Goal: Use online tool/utility: Utilize a website feature to perform a specific function

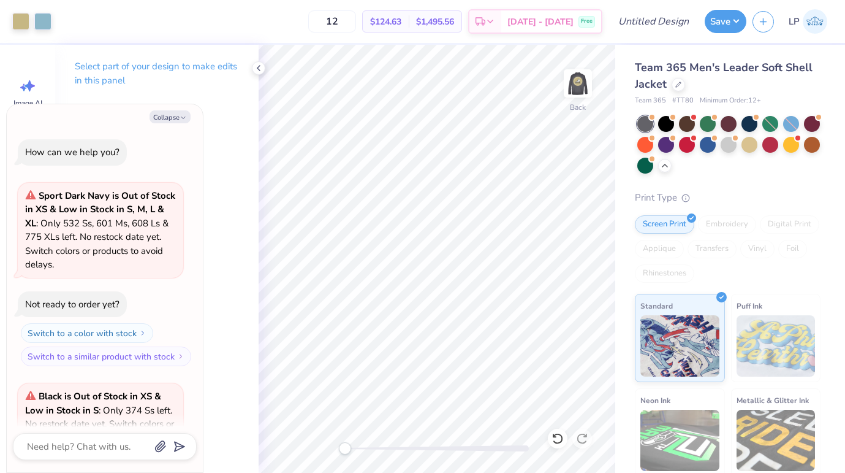
scroll to position [1481, 0]
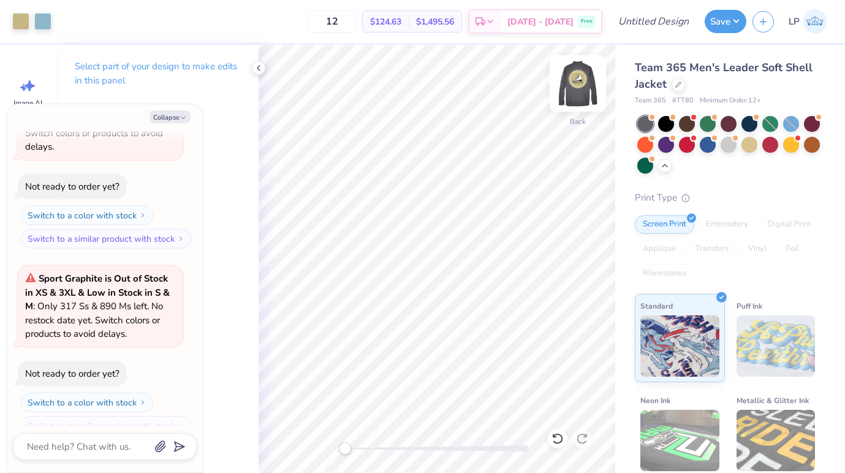
click at [582, 84] on img at bounding box center [577, 83] width 49 height 49
click at [582, 80] on img at bounding box center [577, 83] width 49 height 49
click at [170, 121] on button "Collapse" at bounding box center [170, 116] width 41 height 13
type textarea "x"
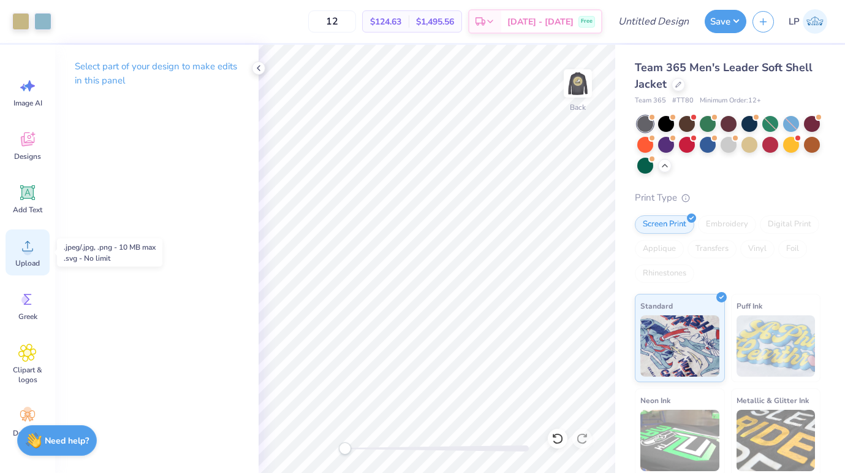
click at [29, 250] on circle at bounding box center [27, 250] width 9 height 9
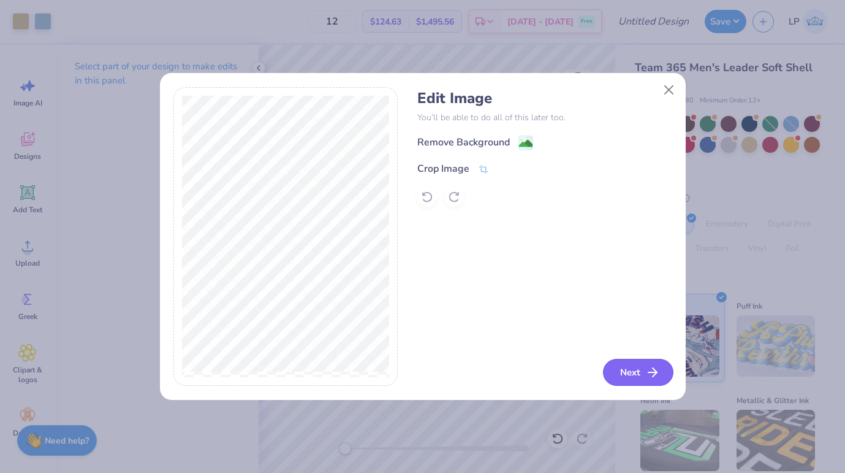
click at [629, 366] on button "Next" at bounding box center [638, 372] width 70 height 27
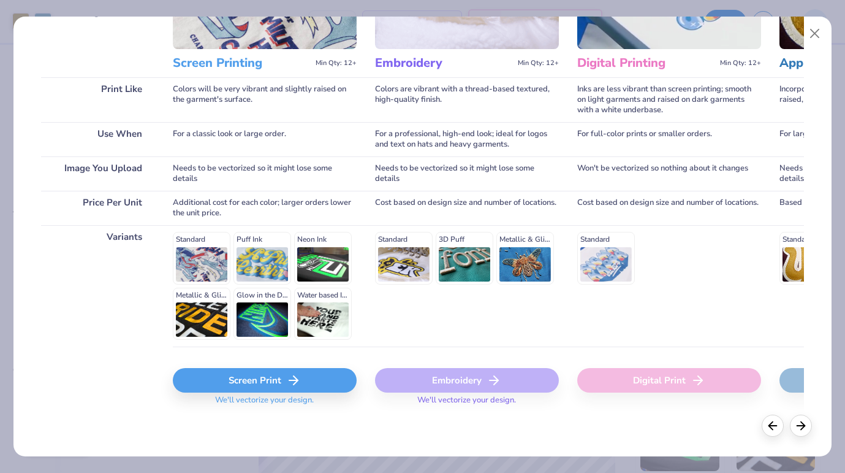
scroll to position [138, 0]
click at [214, 371] on div "Screen Print" at bounding box center [265, 380] width 184 height 25
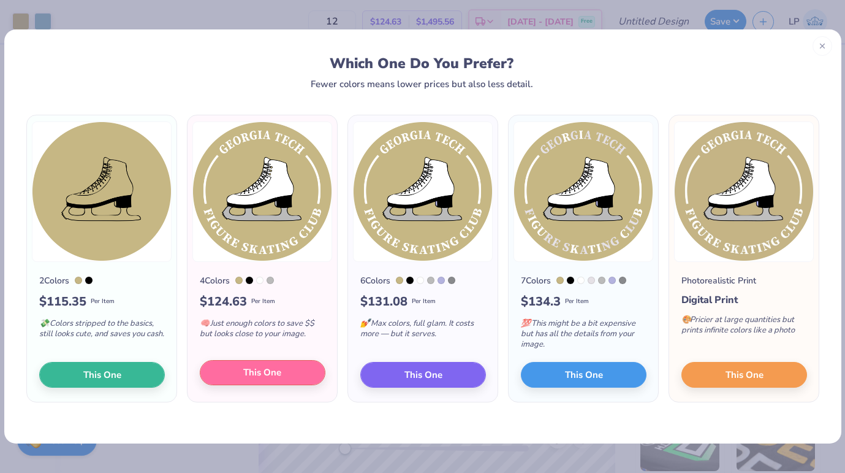
click at [270, 374] on span "This One" at bounding box center [262, 372] width 38 height 14
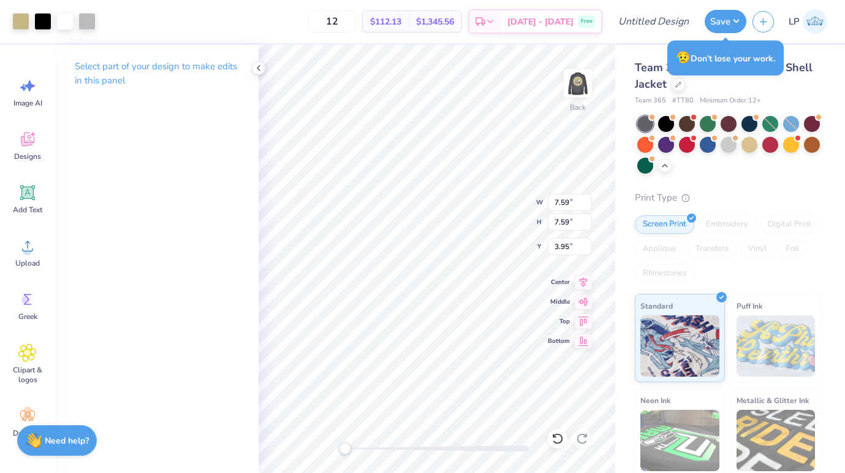
type input "3.78"
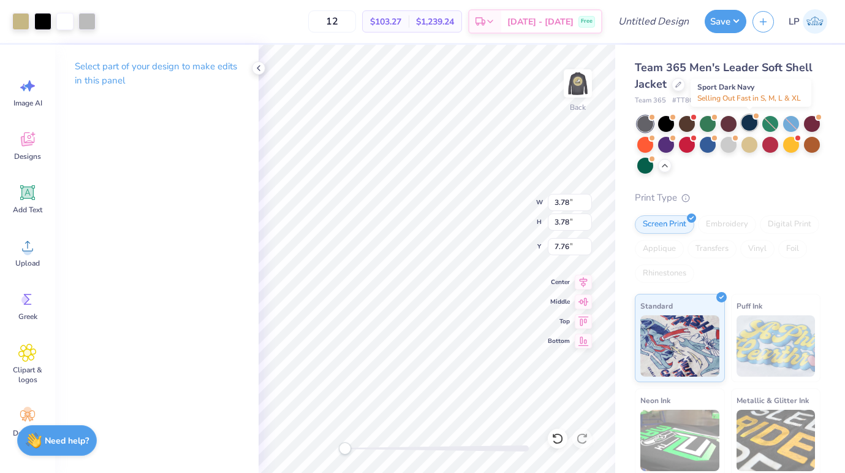
click at [748, 124] on div at bounding box center [750, 123] width 16 height 16
type input "5.86"
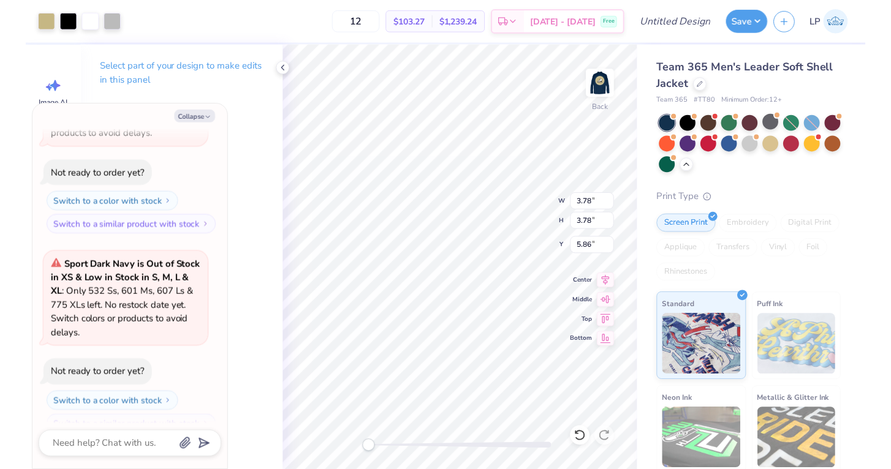
scroll to position [1680, 0]
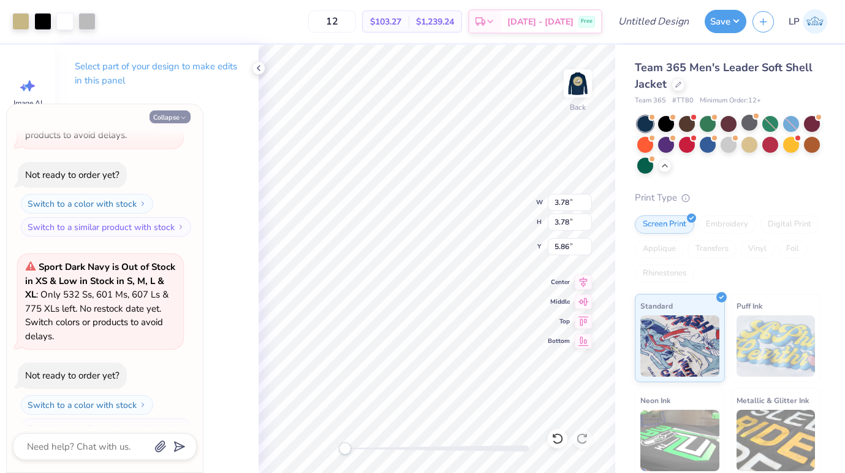
click at [173, 116] on button "Collapse" at bounding box center [170, 116] width 41 height 13
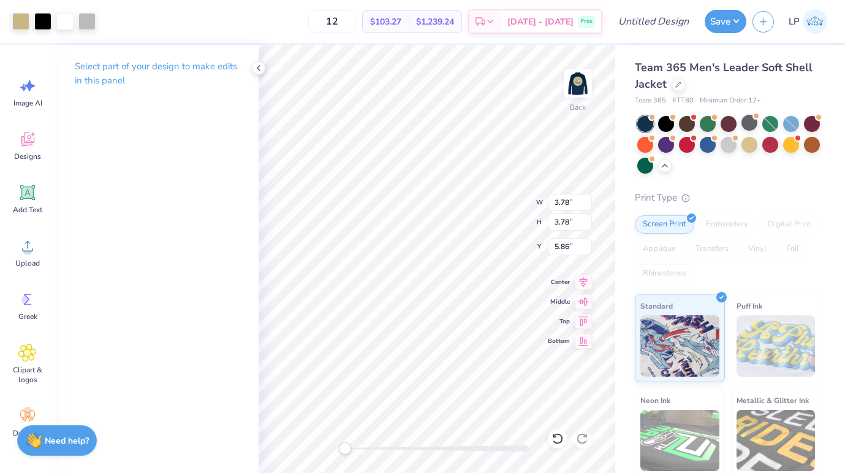
type textarea "x"
type input "10.63"
type input "3.78"
type input "5.86"
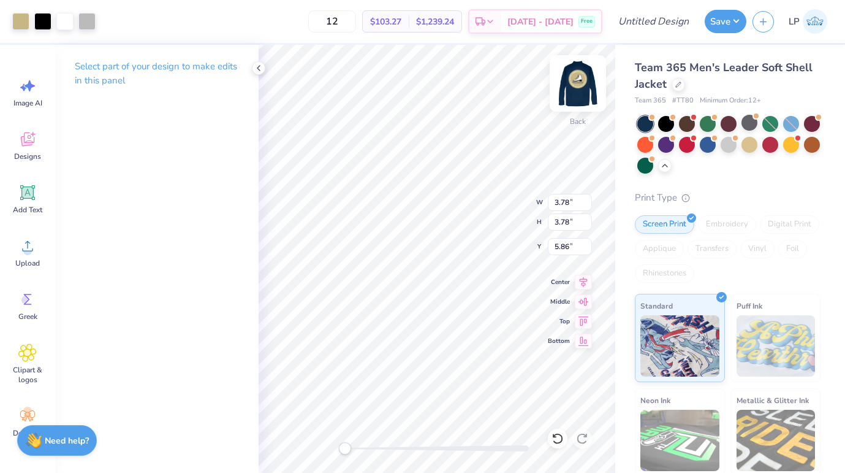
click at [565, 112] on div "Back" at bounding box center [578, 91] width 28 height 44
click at [584, 98] on img at bounding box center [577, 83] width 49 height 49
type input "2.57"
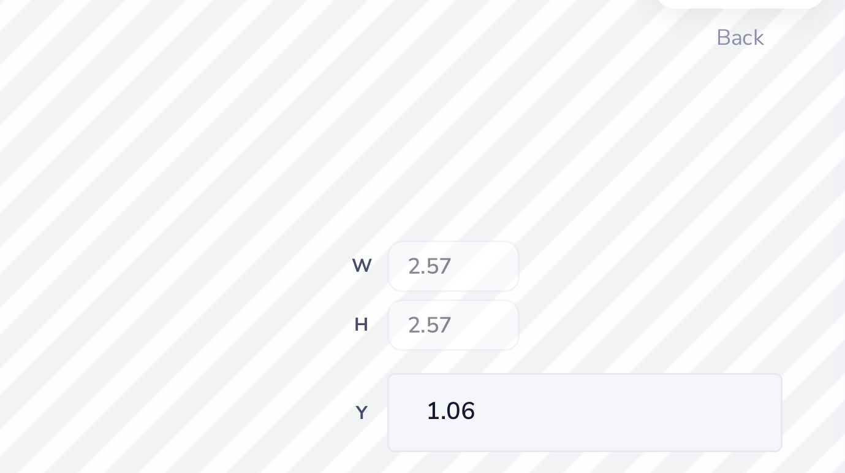
type input "0.16"
type input "1.48"
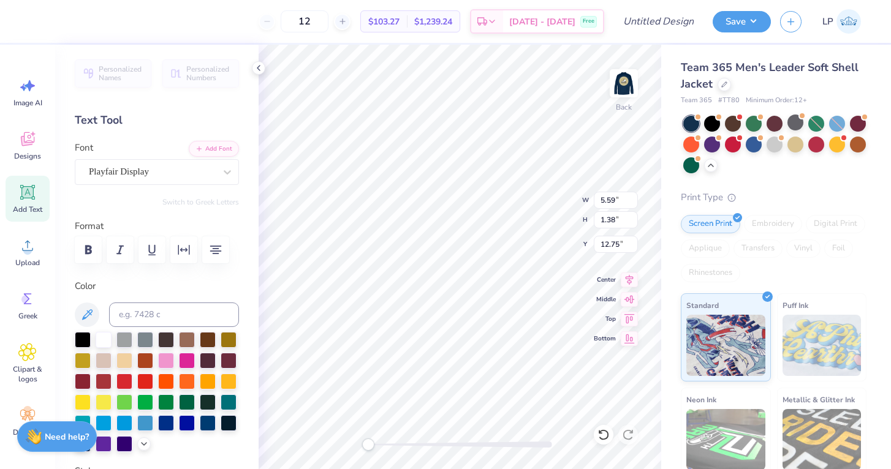
scroll to position [0, 4]
